Goal: Complete application form

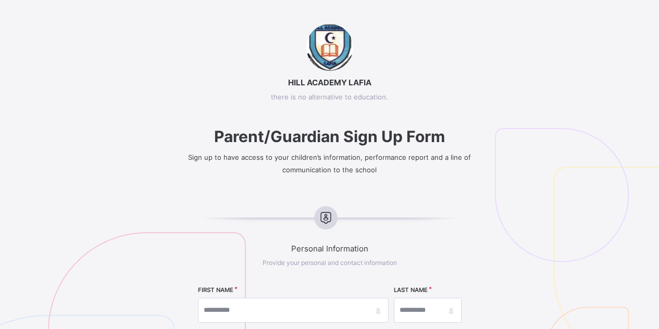
select select "**"
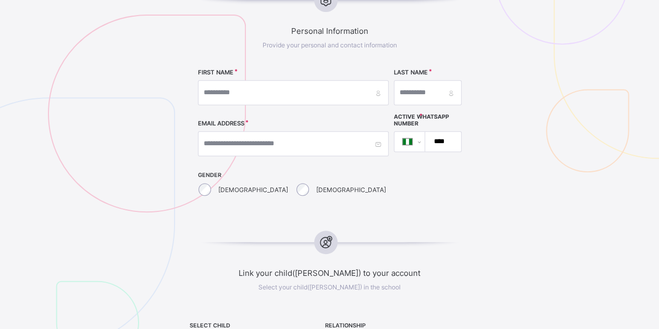
scroll to position [227, 0]
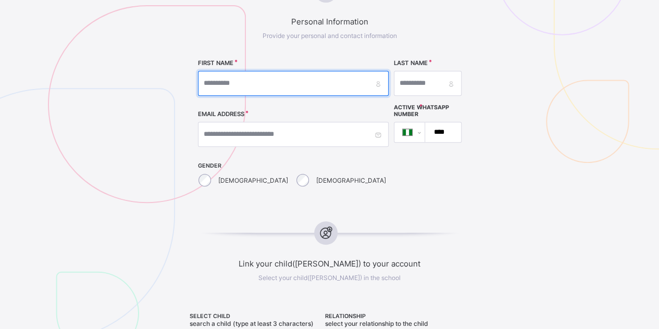
click at [236, 76] on input "text" at bounding box center [293, 83] width 191 height 25
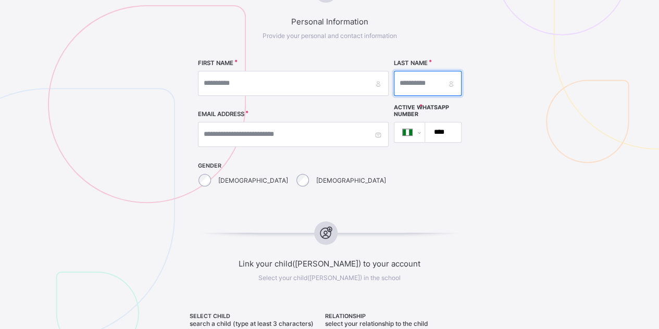
click at [413, 71] on input "text" at bounding box center [428, 83] width 68 height 25
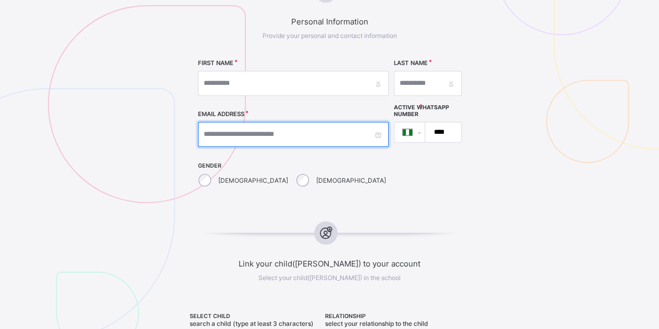
click at [287, 123] on input "text" at bounding box center [293, 134] width 191 height 25
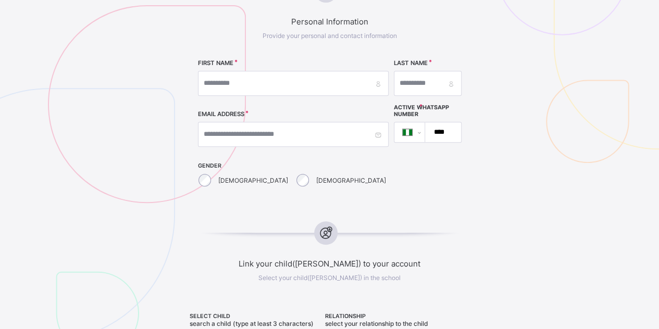
click at [455, 135] on input "****" at bounding box center [440, 133] width 27 height 20
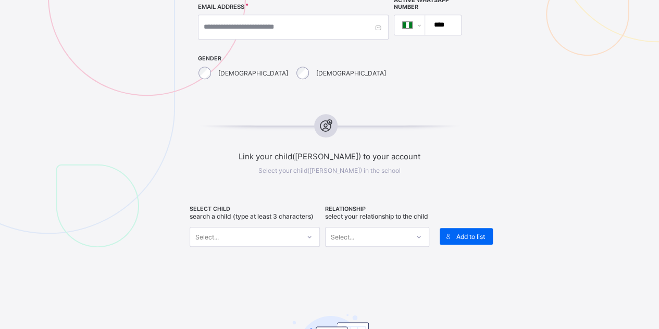
scroll to position [384, 0]
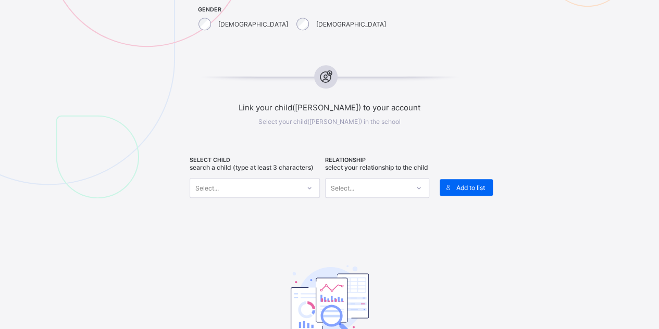
click at [235, 174] on div "SELECT CHILD Search a child (type at least 3 characters) Select..." at bounding box center [255, 184] width 130 height 54
click at [233, 185] on div "Select..." at bounding box center [244, 188] width 109 height 15
type input "*"
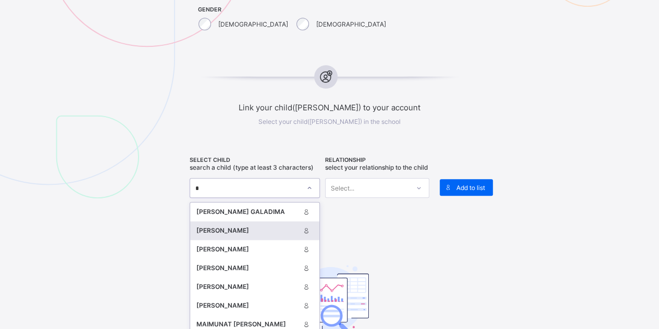
click at [205, 229] on div "[PERSON_NAME]" at bounding box center [249, 231] width 104 height 10
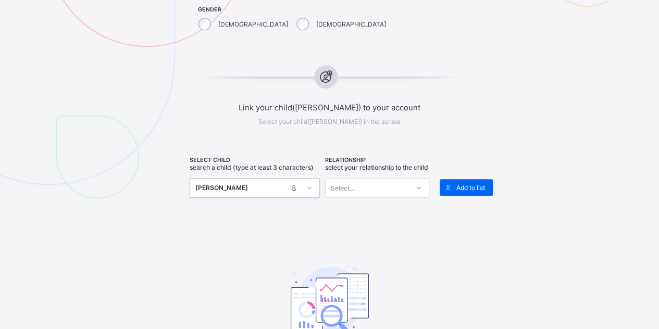
click at [340, 181] on div "RELATIONSHIP Select your relationship to the child Select..." at bounding box center [377, 184] width 104 height 54
click at [351, 188] on div "Select..." at bounding box center [342, 188] width 23 height 20
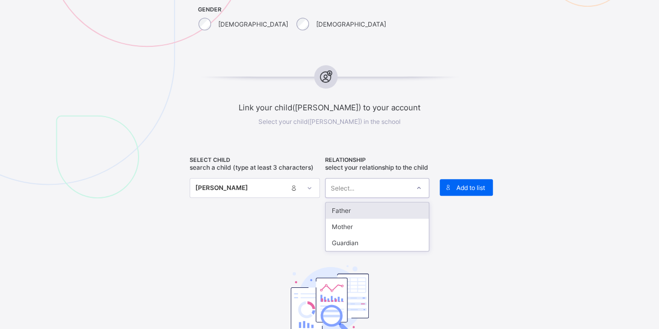
click at [355, 208] on div "Father" at bounding box center [377, 211] width 103 height 16
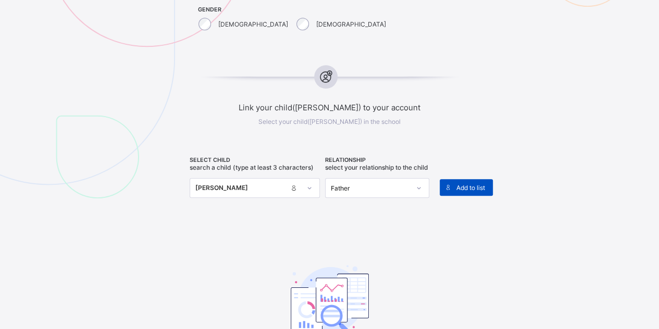
click at [479, 179] on div "Add to list" at bounding box center [466, 187] width 53 height 17
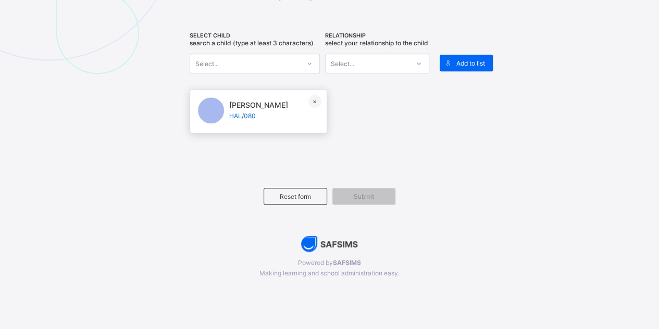
scroll to position [511, 0]
